Goal: Information Seeking & Learning: Learn about a topic

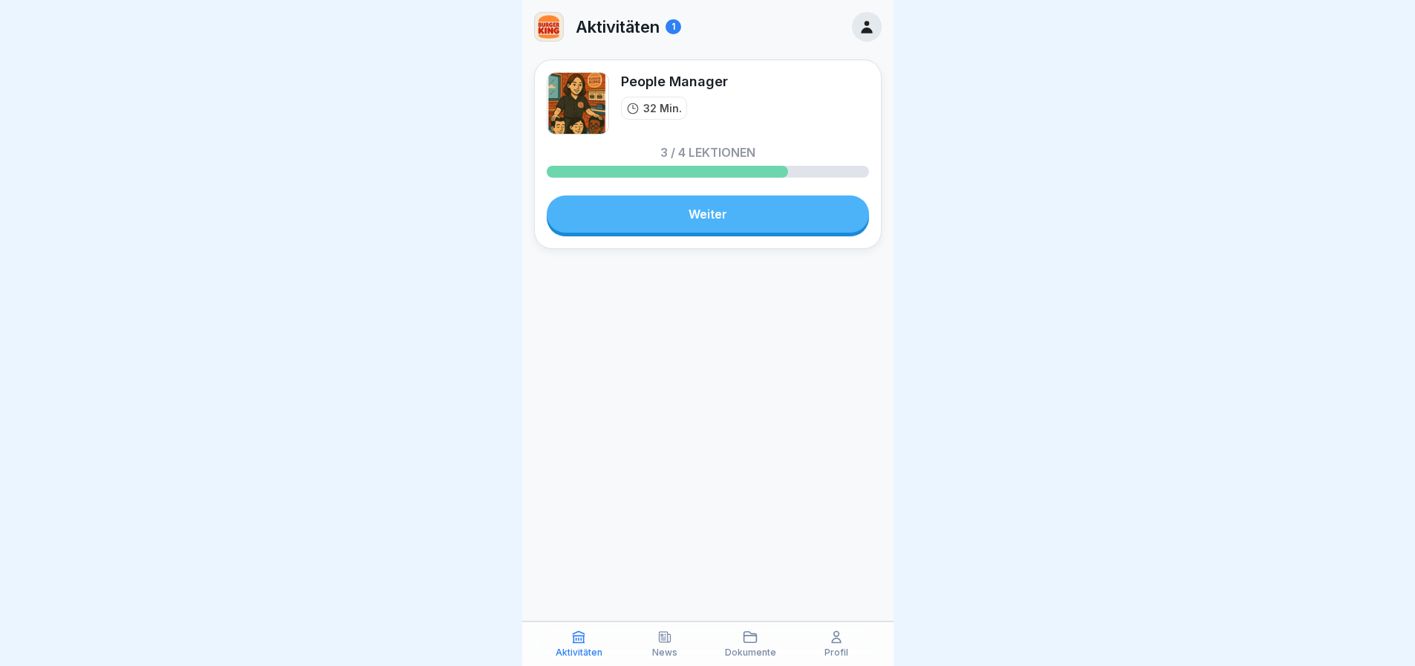
click at [744, 221] on link "Weiter" at bounding box center [708, 213] width 322 height 37
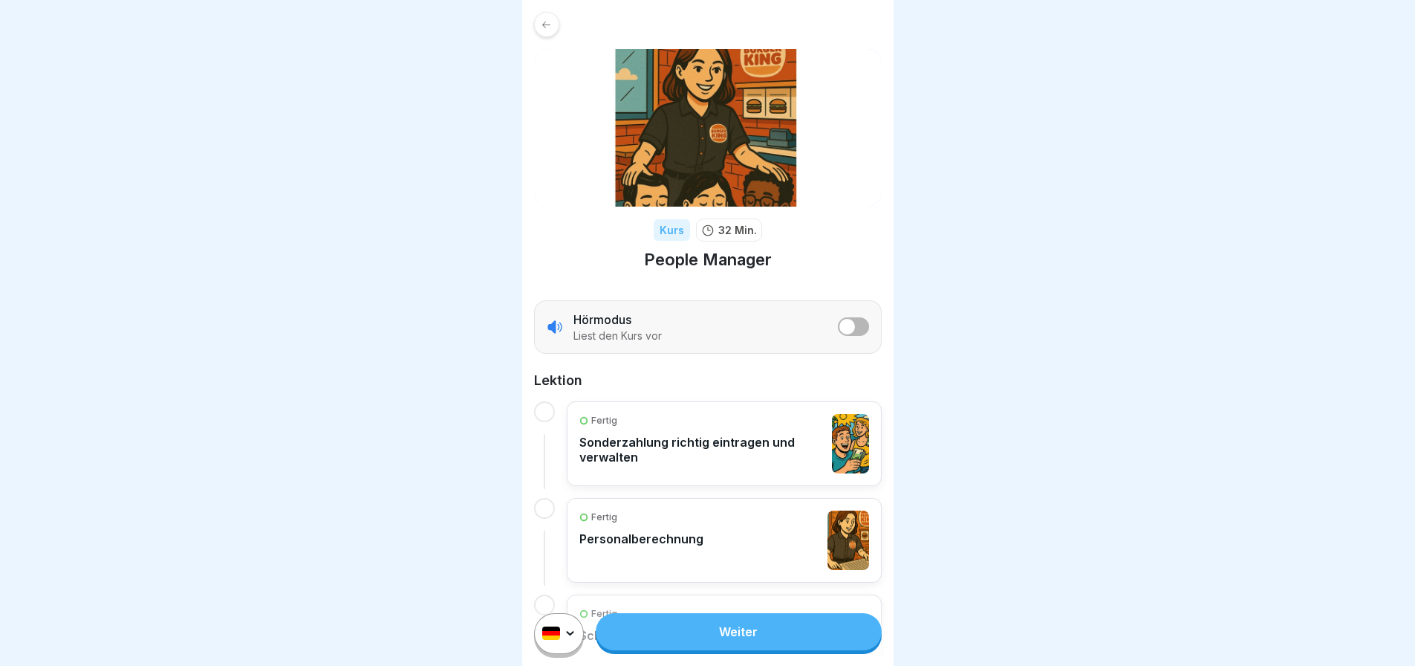
click at [710, 642] on link "Weiter" at bounding box center [738, 631] width 285 height 37
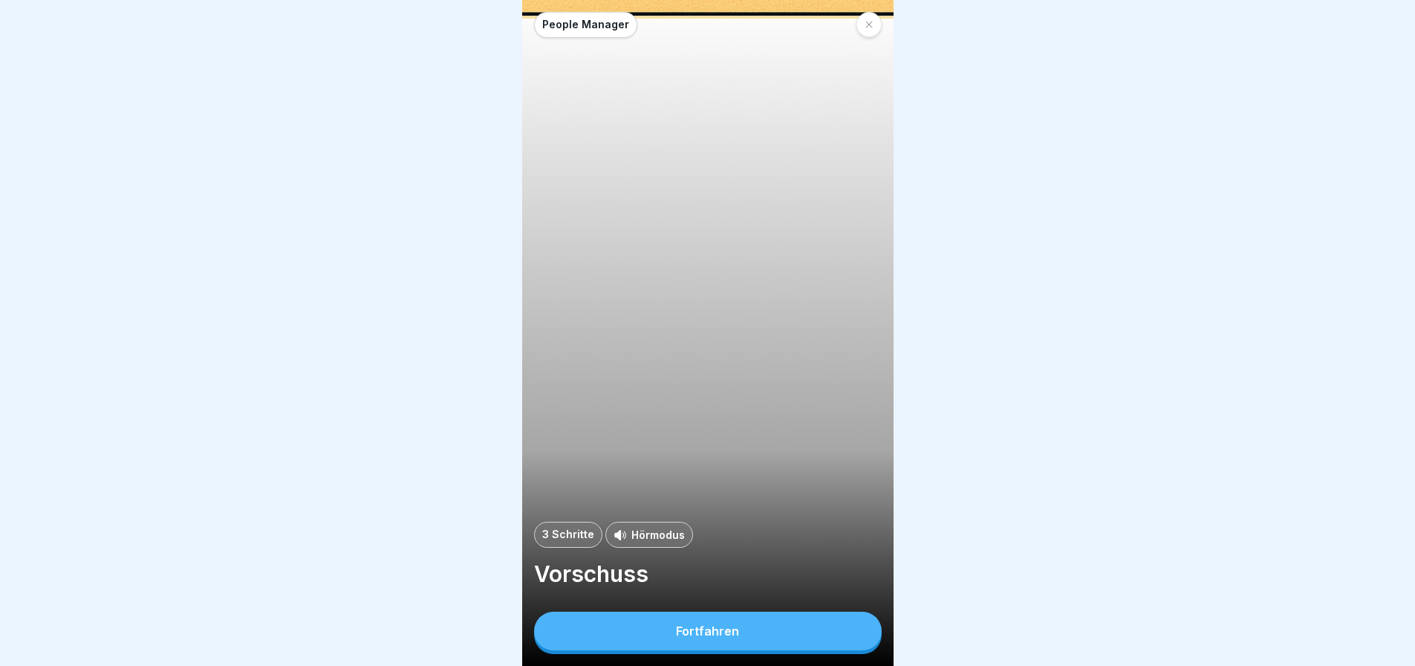
click at [725, 637] on div "Fortfahren" at bounding box center [707, 630] width 63 height 13
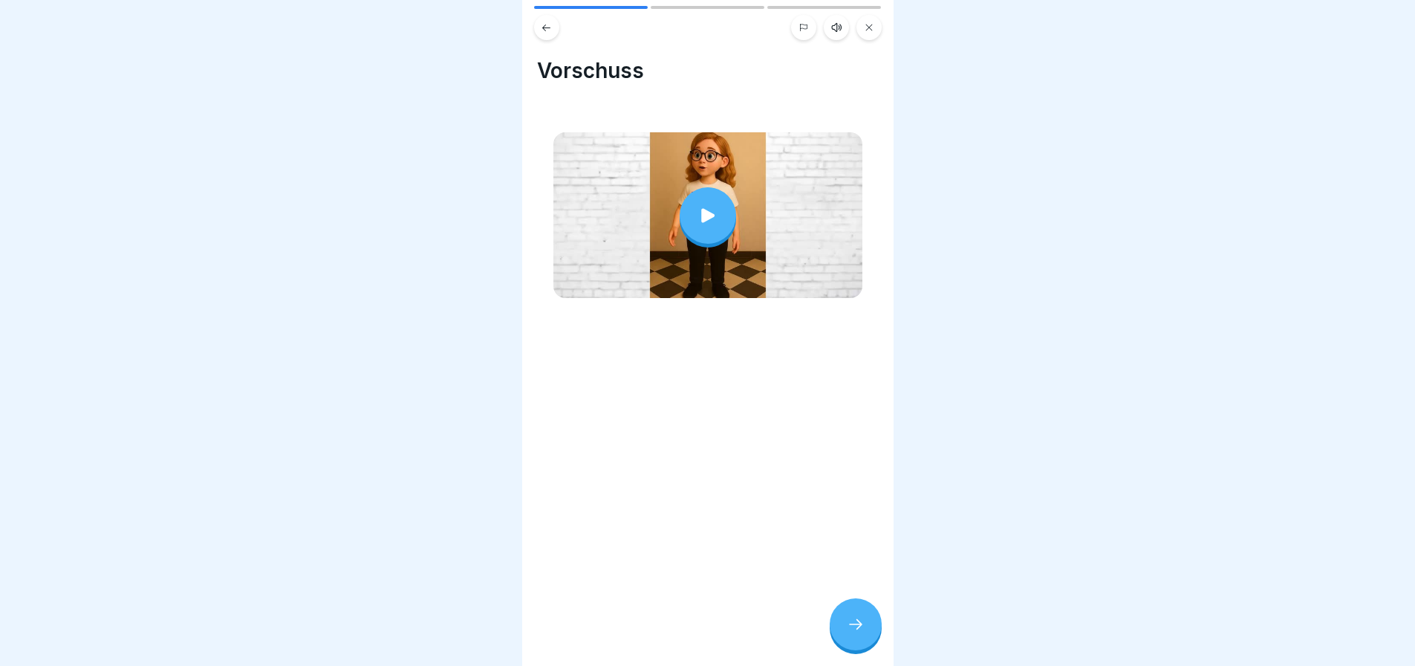
click at [687, 207] on div at bounding box center [708, 215] width 56 height 56
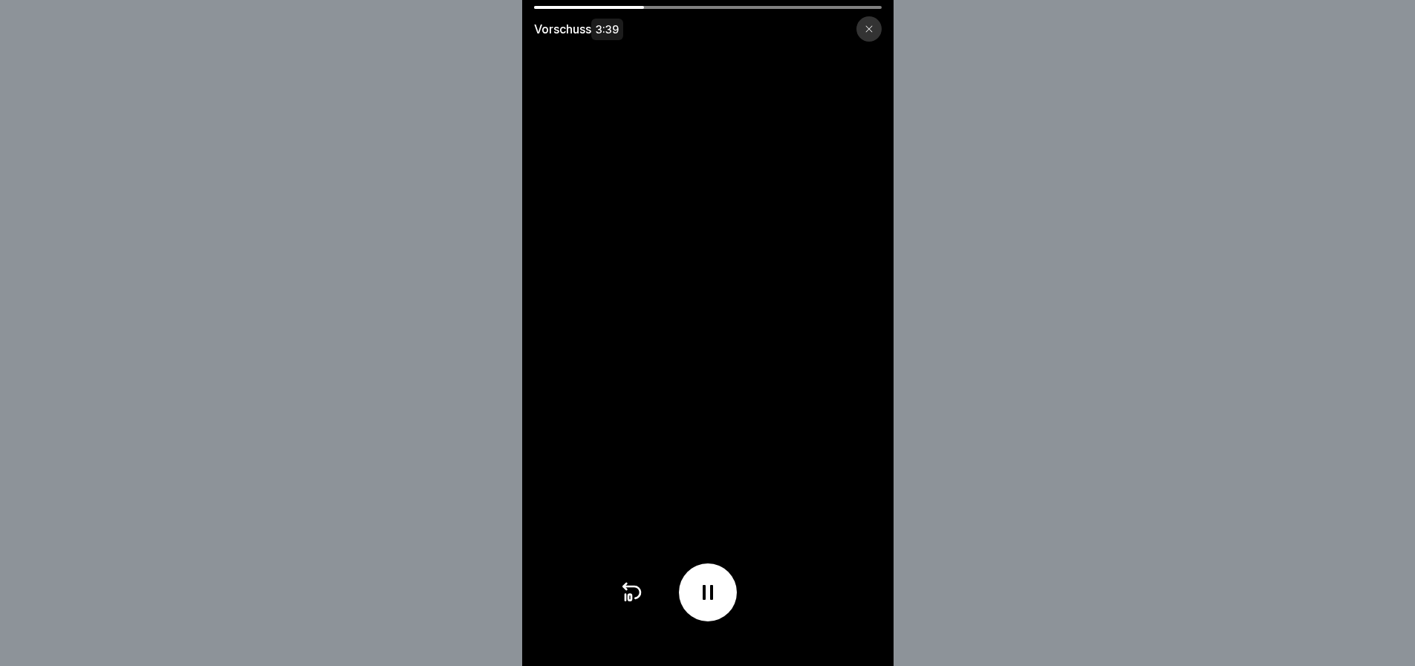
click at [712, 604] on icon at bounding box center [708, 592] width 24 height 24
click at [711, 590] on div at bounding box center [708, 592] width 58 height 58
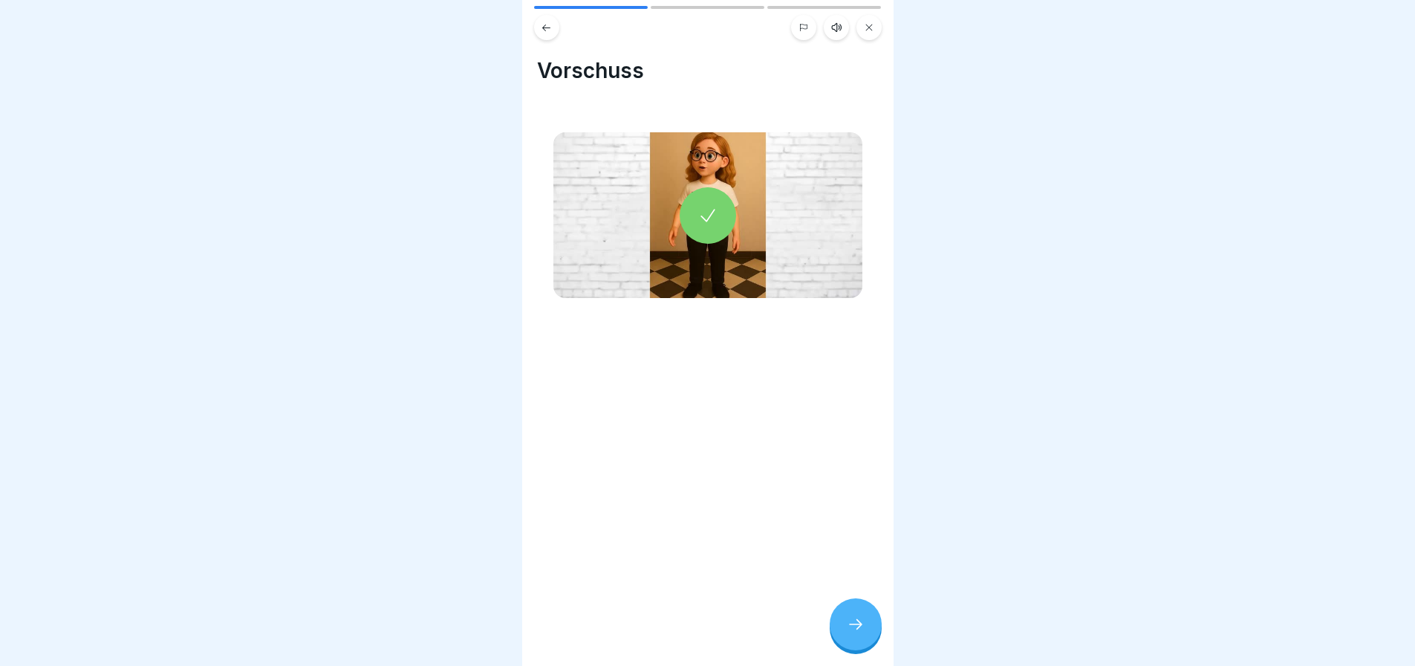
click at [847, 630] on icon at bounding box center [856, 624] width 18 height 18
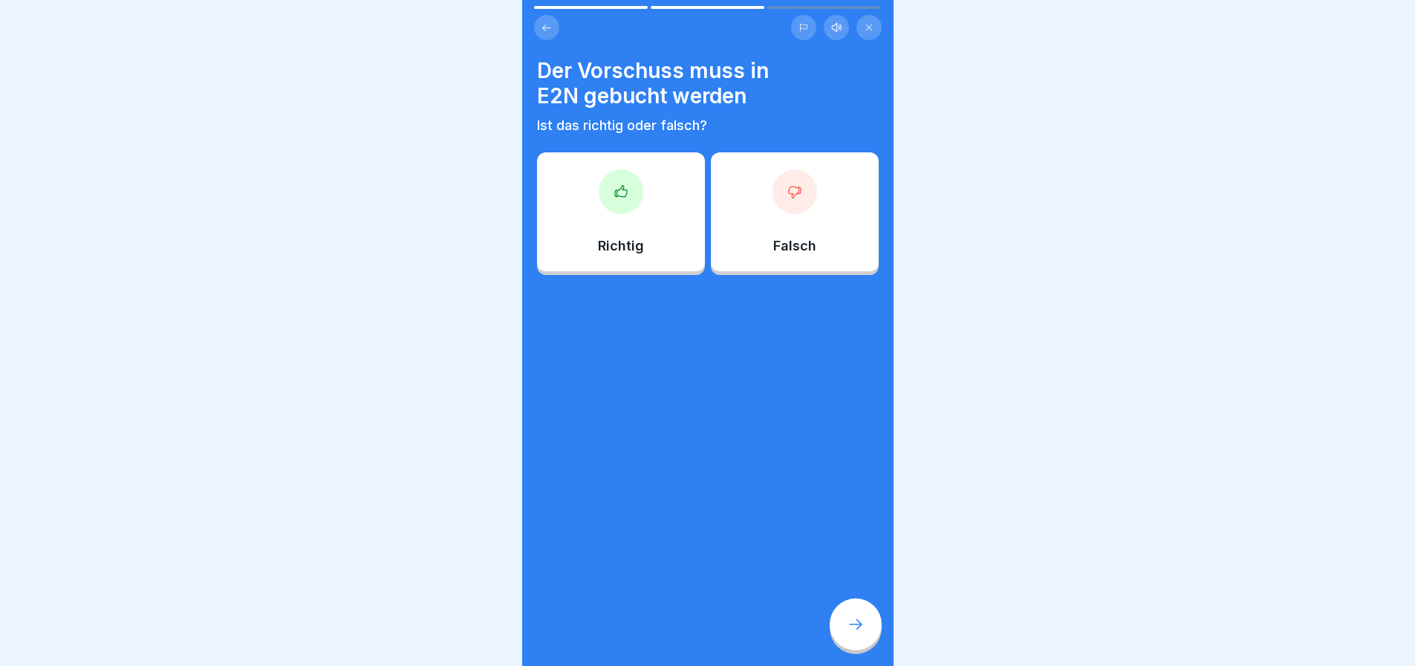
click at [616, 200] on div at bounding box center [621, 191] width 45 height 45
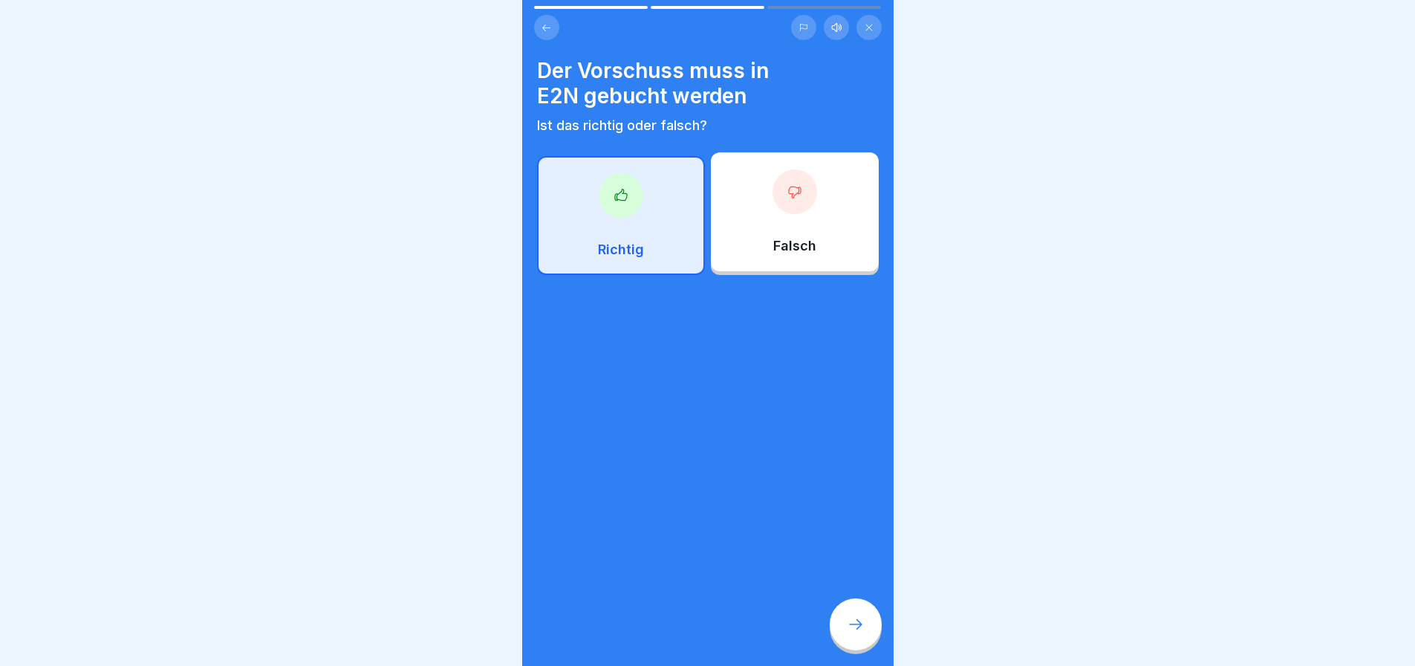
click at [854, 633] on icon at bounding box center [856, 624] width 18 height 18
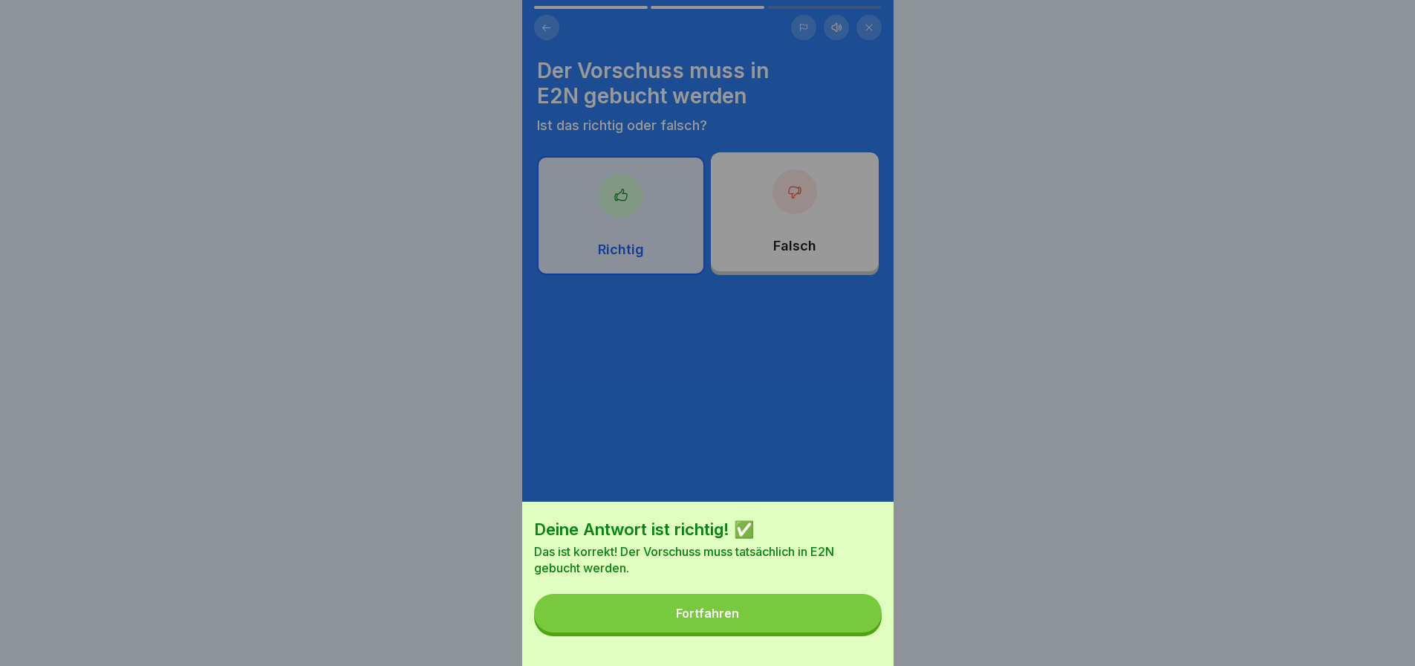
click at [840, 629] on button "Fortfahren" at bounding box center [708, 613] width 348 height 39
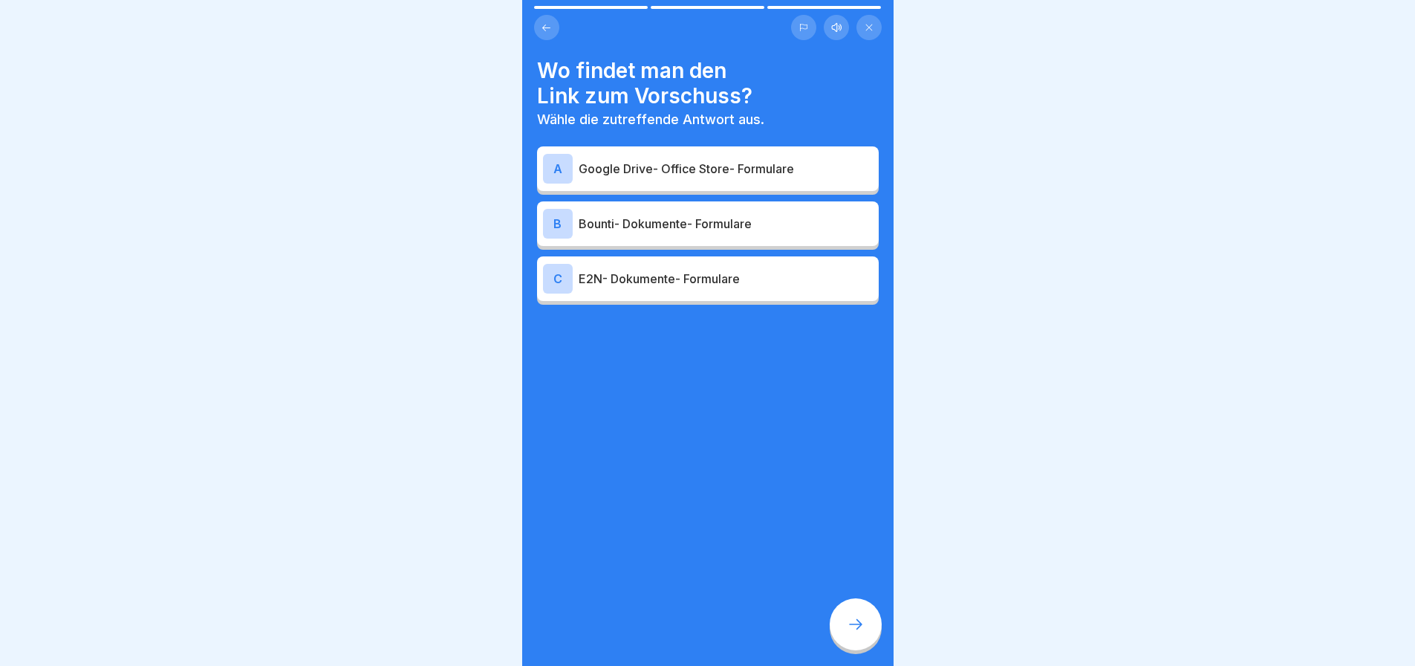
click at [659, 234] on div "B Bounti- Dokumente- Formulare" at bounding box center [708, 224] width 330 height 30
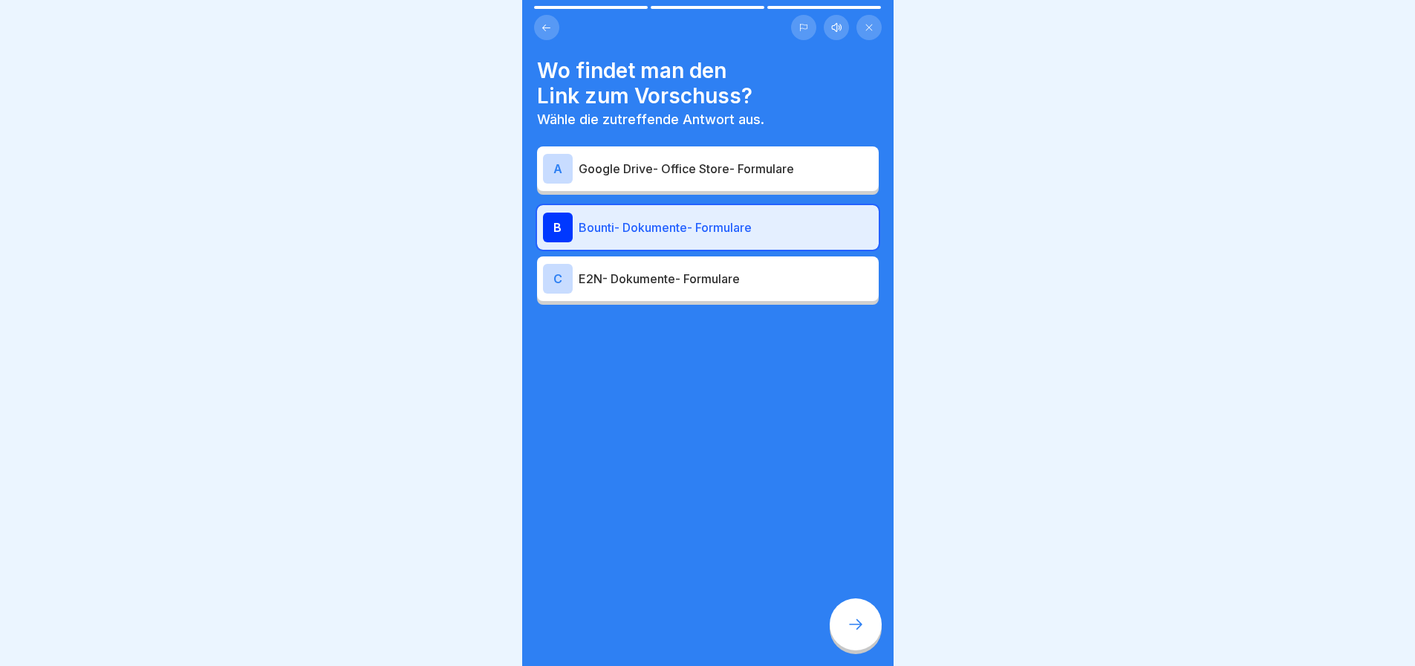
click at [848, 633] on icon at bounding box center [856, 624] width 18 height 18
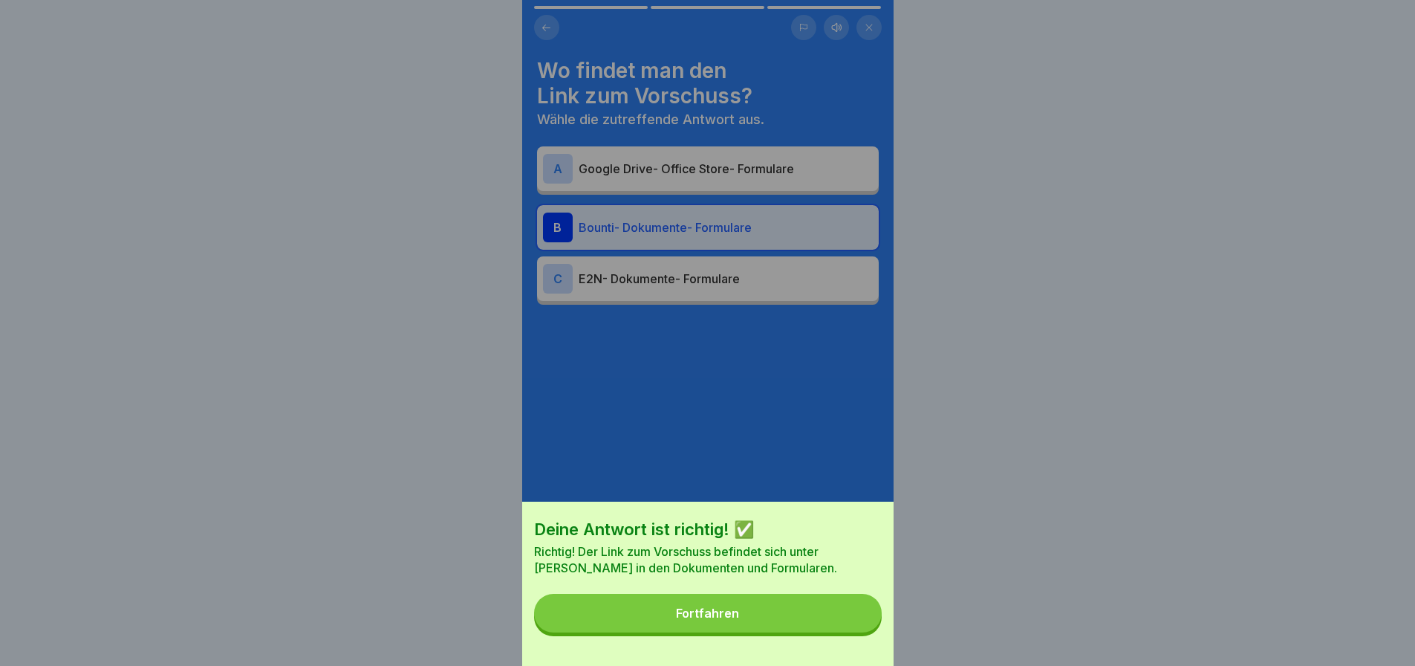
click at [842, 632] on button "Fortfahren" at bounding box center [708, 613] width 348 height 39
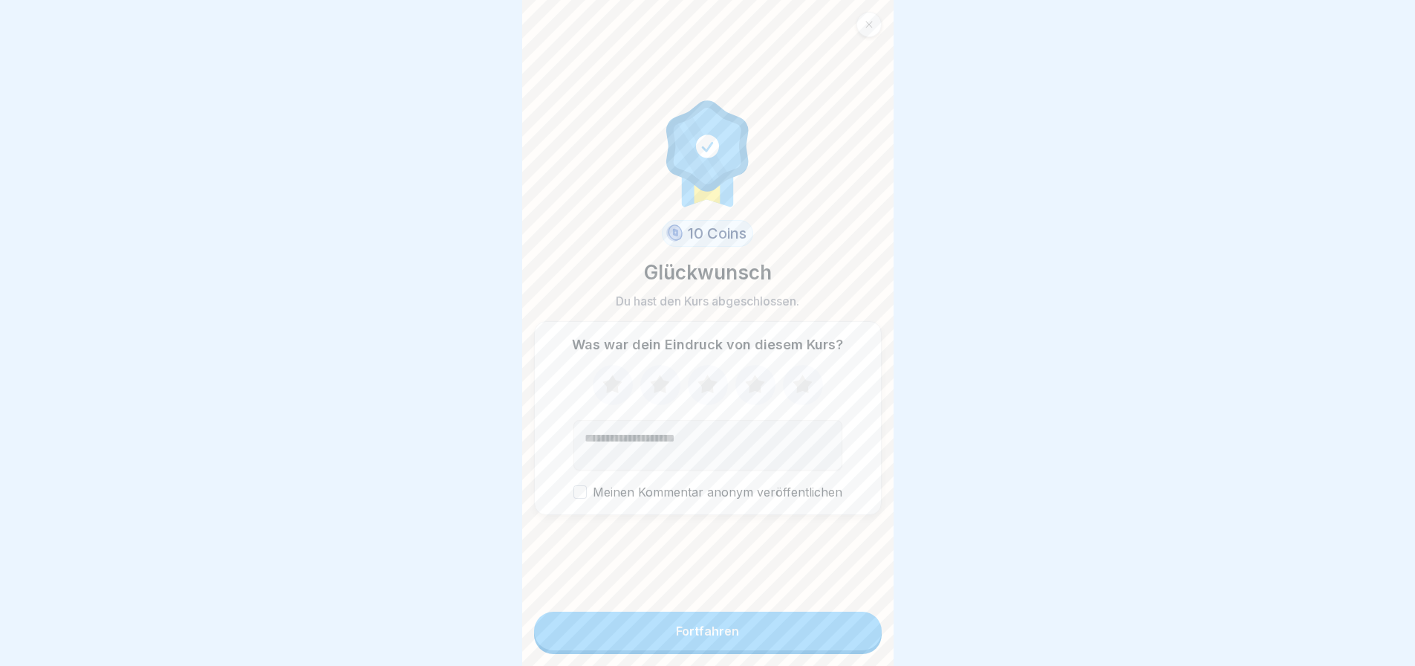
click at [736, 629] on button "Fortfahren" at bounding box center [708, 630] width 348 height 39
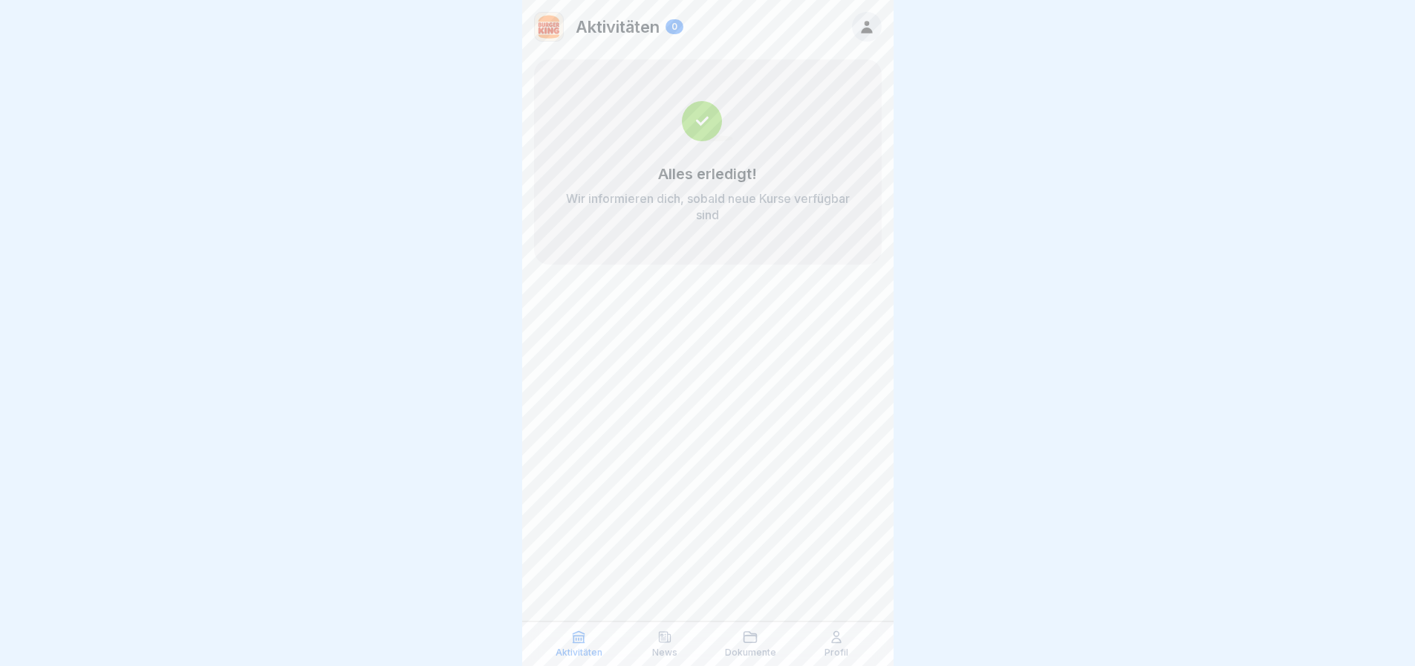
click at [574, 651] on p "Aktivitäten" at bounding box center [579, 652] width 47 height 10
click at [764, 632] on div "Dokumente" at bounding box center [751, 643] width 79 height 28
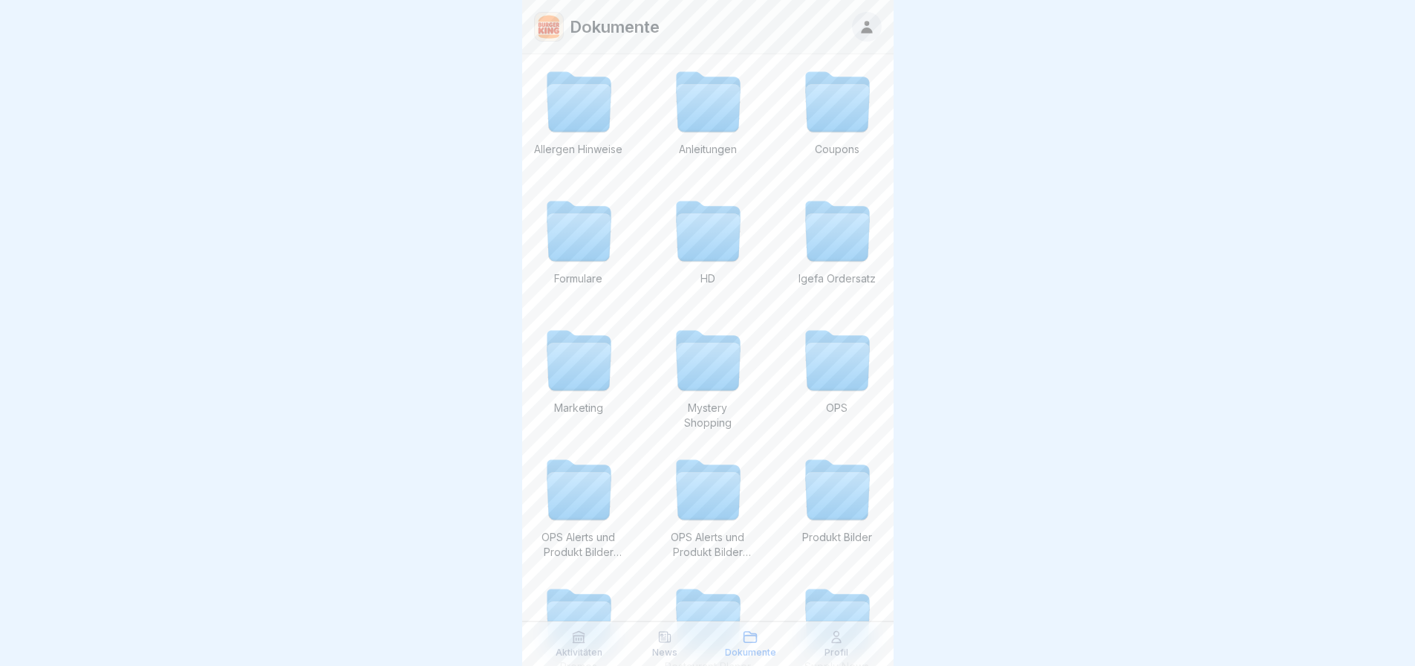
click at [675, 641] on div "News" at bounding box center [665, 643] width 79 height 28
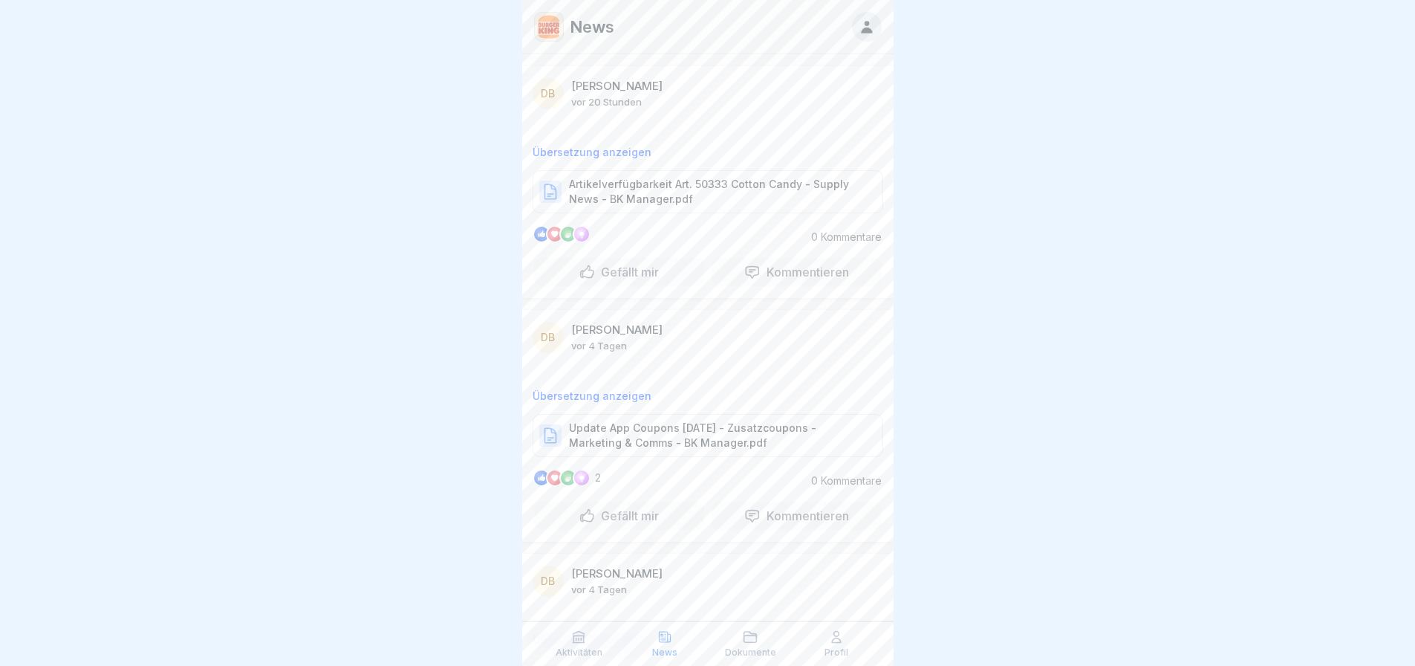
click at [798, 646] on div "Aktivitäten News Dokumente Profil" at bounding box center [707, 643] width 371 height 45
click at [823, 651] on div "Profil" at bounding box center [836, 643] width 79 height 28
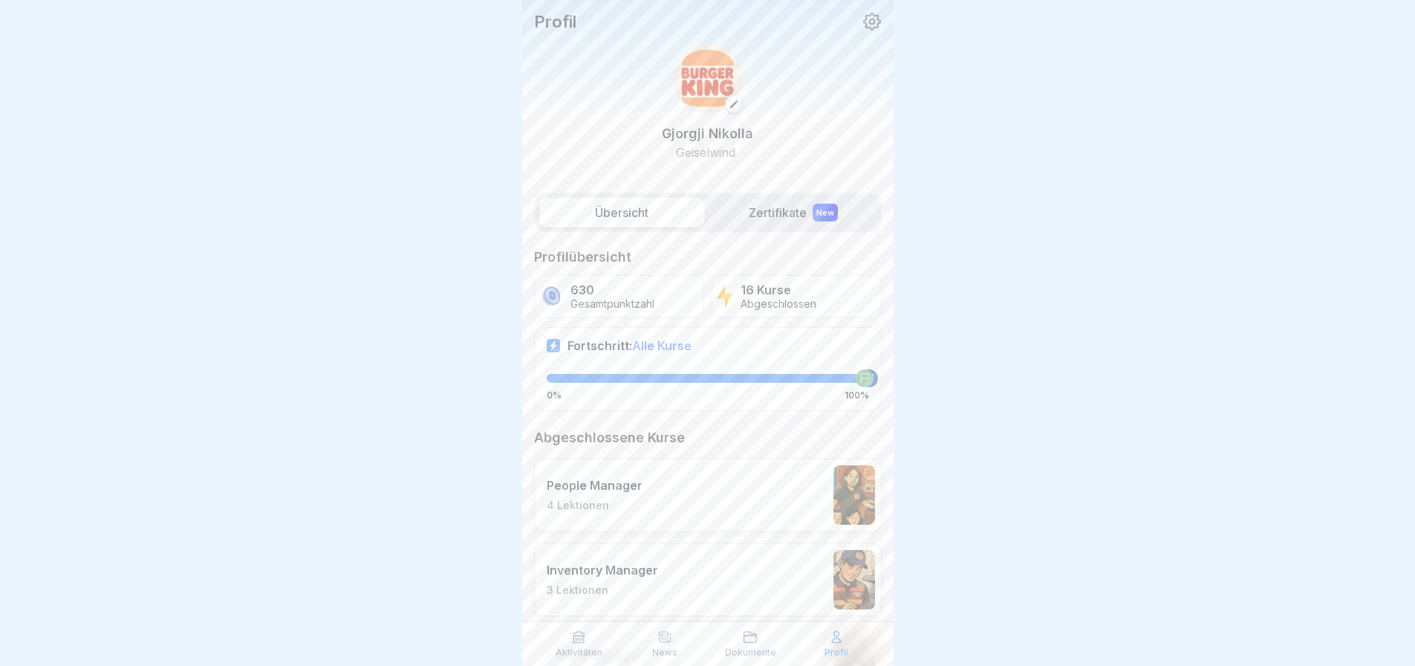
click at [760, 204] on label "Zertifikate New" at bounding box center [794, 213] width 166 height 30
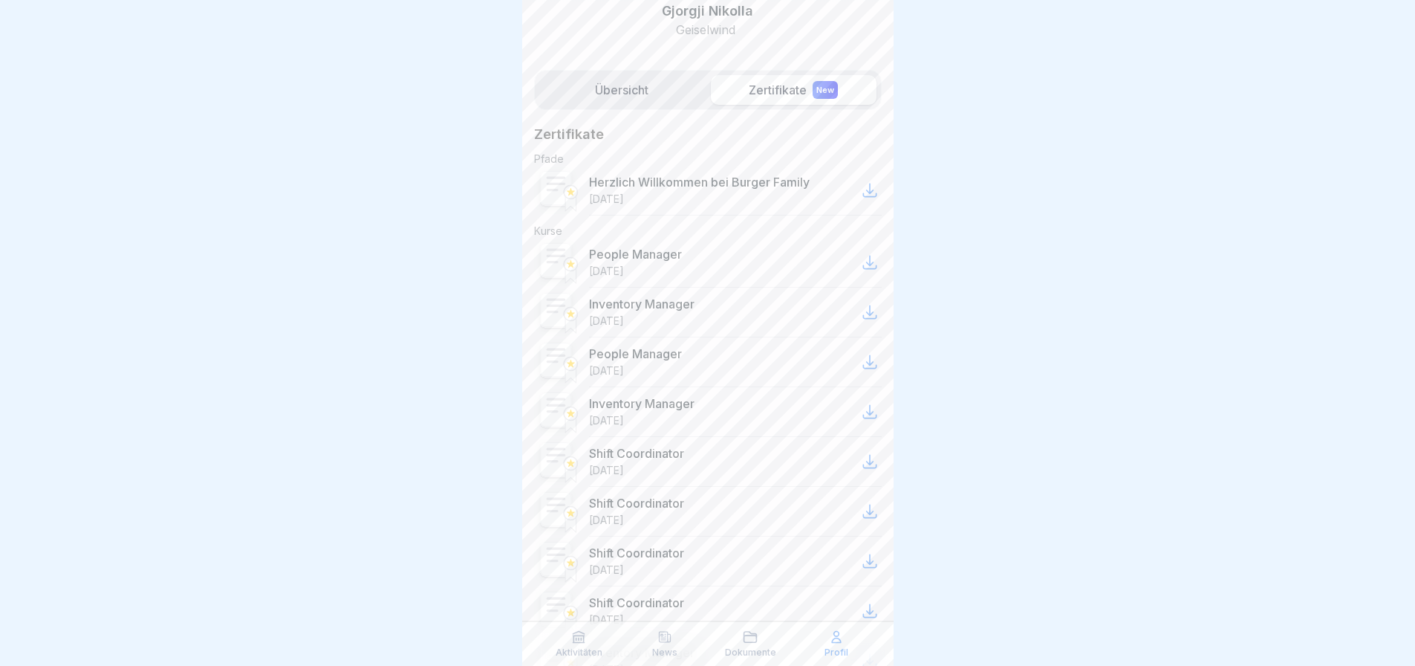
scroll to position [149, 0]
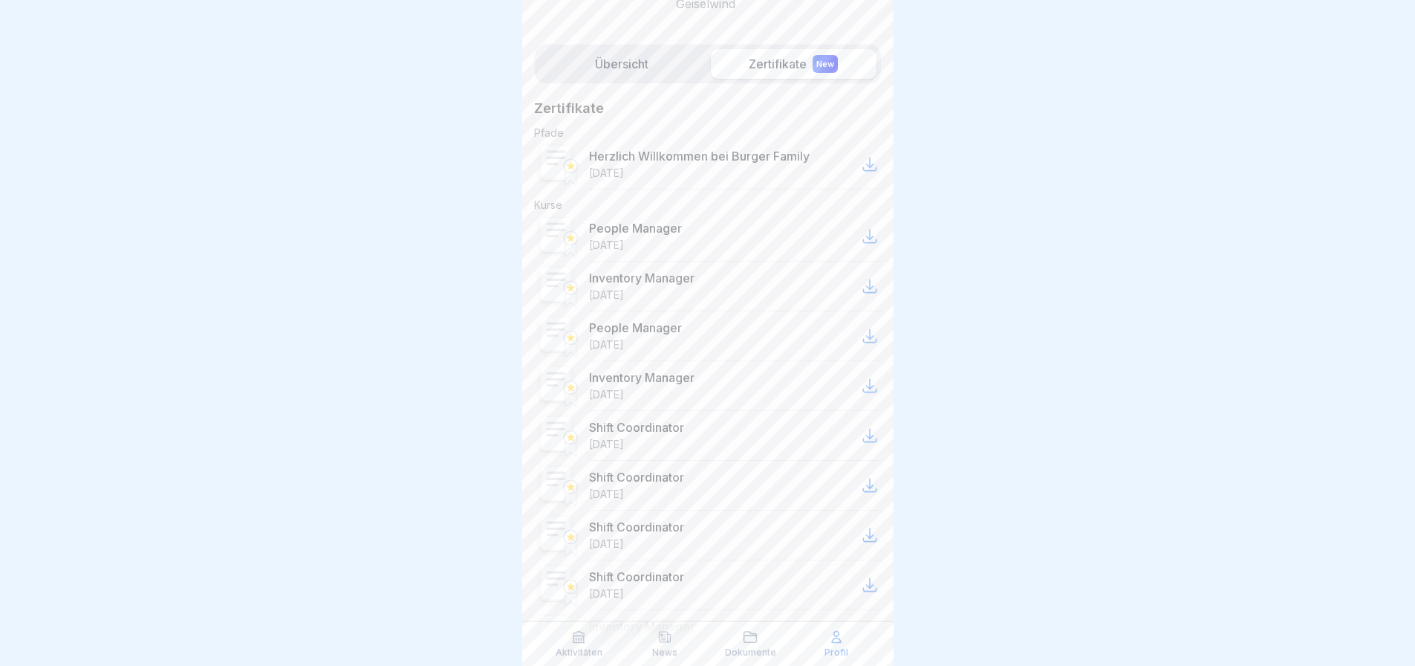
click at [863, 232] on icon at bounding box center [869, 236] width 13 height 13
